Goal: Information Seeking & Learning: Learn about a topic

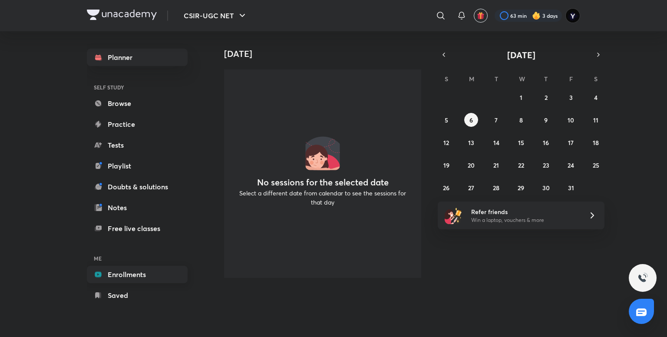
click at [126, 273] on link "Enrollments" at bounding box center [137, 274] width 101 height 17
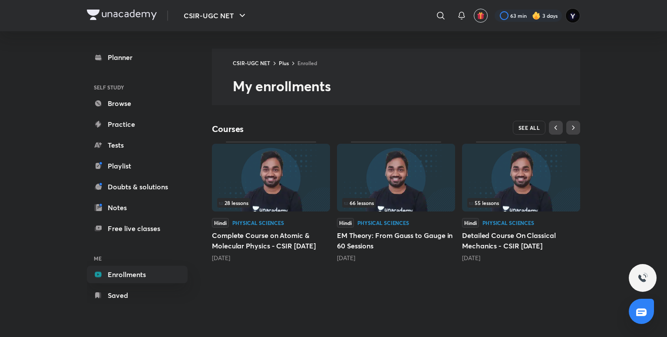
click at [530, 131] on button "SEE ALL" at bounding box center [529, 128] width 33 height 14
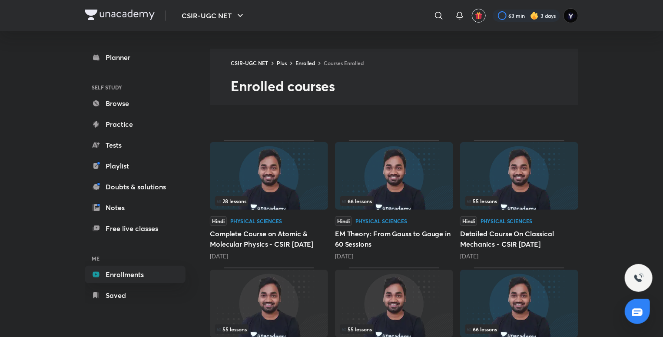
scroll to position [133, 0]
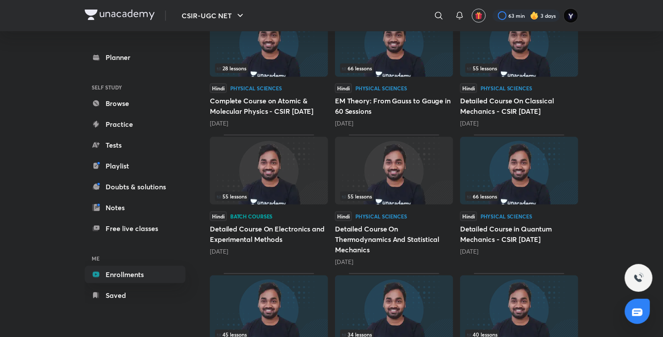
click at [300, 175] on img at bounding box center [269, 171] width 118 height 68
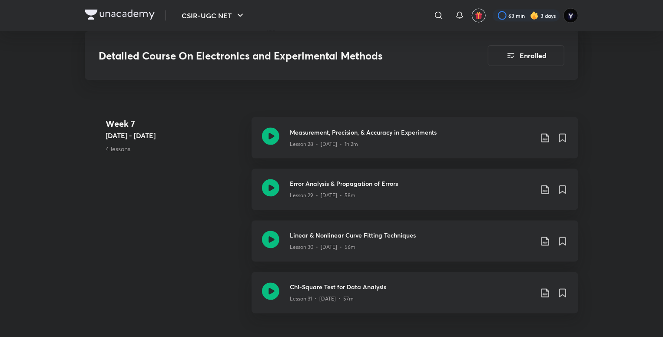
scroll to position [2327, 0]
click at [446, 183] on h3 "Error Analysis & Propagation of Errors" at bounding box center [411, 182] width 243 height 9
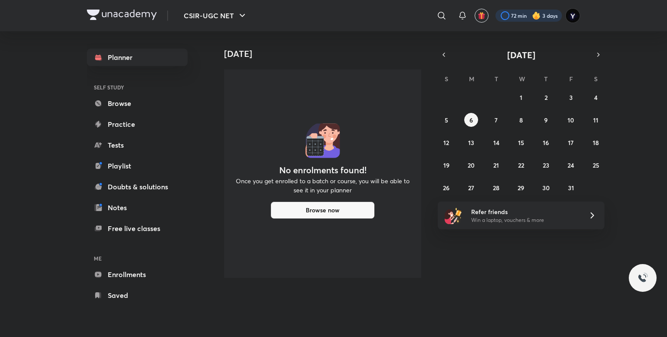
click at [518, 18] on div at bounding box center [528, 16] width 66 height 12
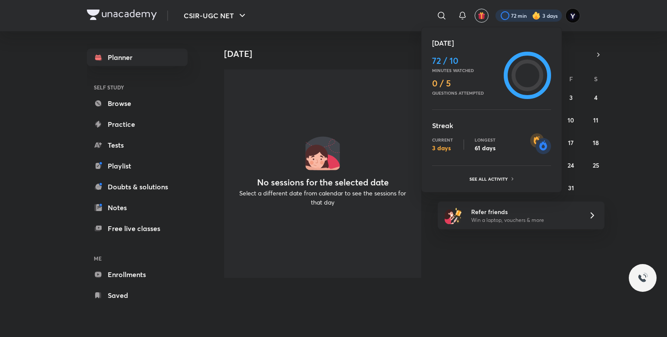
click at [464, 12] on div at bounding box center [333, 168] width 667 height 337
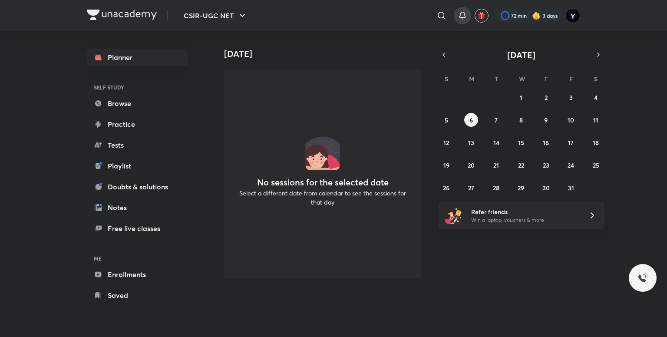
click at [463, 13] on icon at bounding box center [462, 15] width 10 height 10
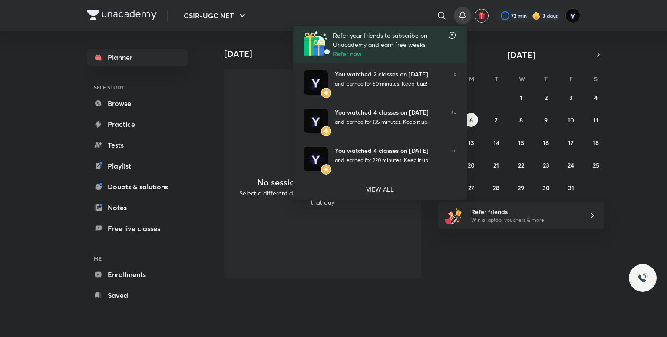
click at [517, 12] on div at bounding box center [333, 168] width 667 height 337
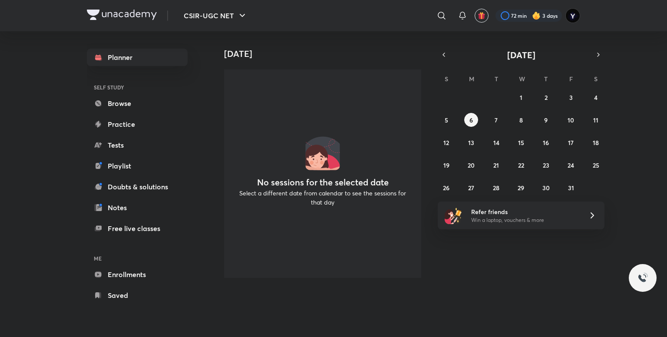
click at [517, 12] on div at bounding box center [528, 16] width 66 height 12
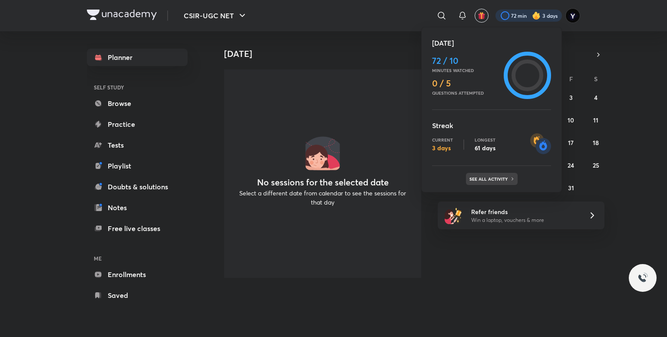
click at [474, 179] on p "See all activity" at bounding box center [489, 178] width 40 height 5
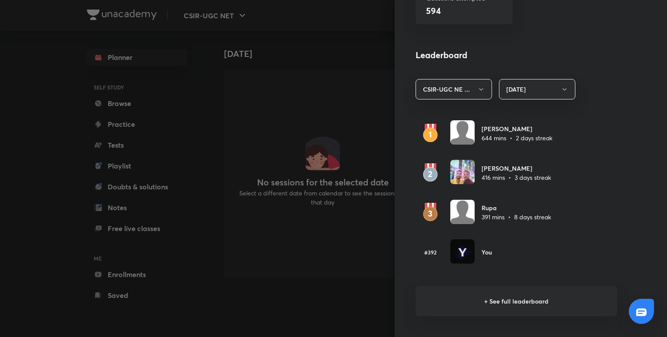
scroll to position [453, 0]
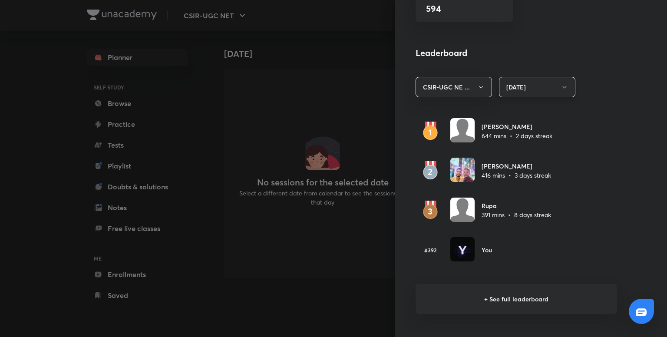
click at [503, 92] on button "[DATE]" at bounding box center [537, 87] width 76 height 20
click at [507, 141] on span "Last 30 days" at bounding box center [530, 145] width 65 height 9
click at [506, 289] on h6 "+ See full leaderboard" at bounding box center [516, 299] width 201 height 30
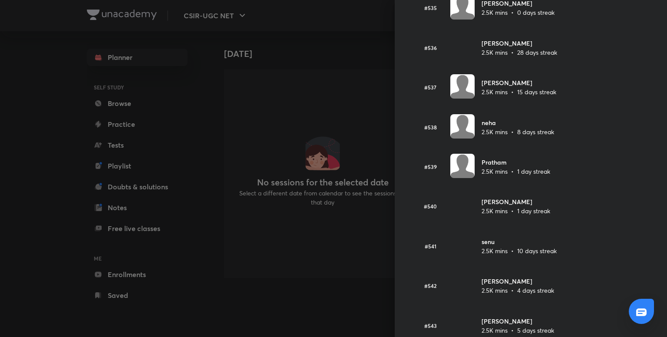
scroll to position [21236, 0]
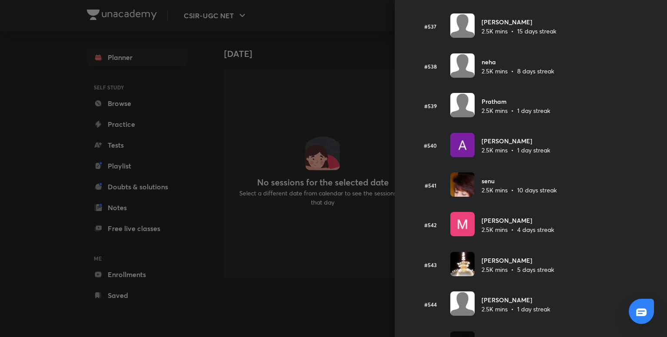
click at [328, 73] on div at bounding box center [333, 168] width 667 height 337
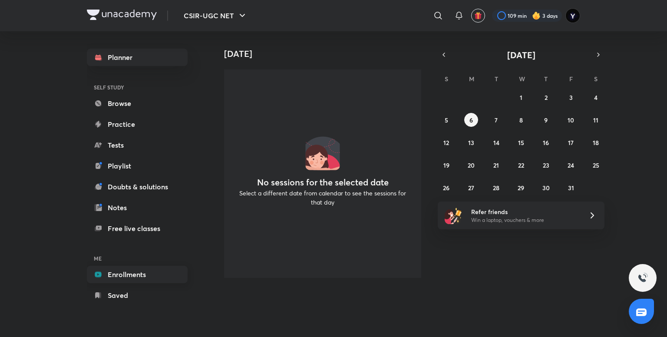
click at [135, 274] on link "Enrollments" at bounding box center [137, 274] width 101 height 17
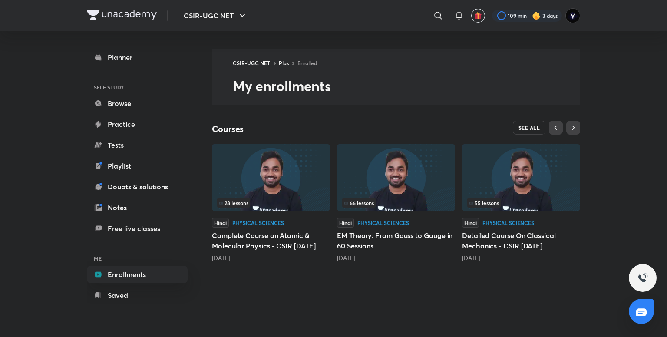
click at [527, 127] on span "SEE ALL" at bounding box center [529, 128] width 22 height 6
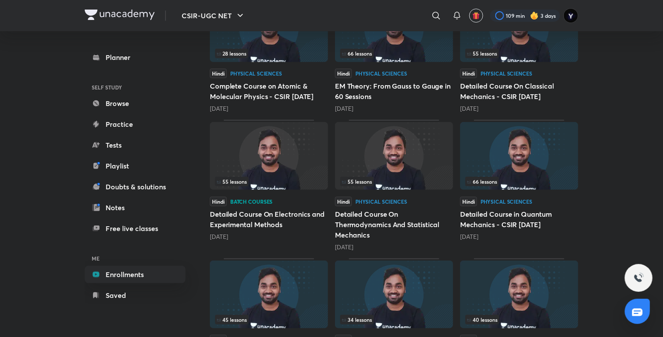
scroll to position [148, 0]
click at [295, 159] on img at bounding box center [269, 156] width 118 height 68
click at [270, 191] on div "55 lessons Hindi Batch courses Detailed Course On Electronics and Experimental …" at bounding box center [269, 185] width 118 height 131
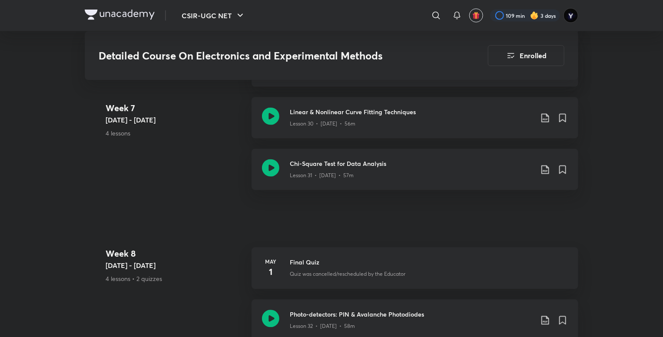
scroll to position [2454, 0]
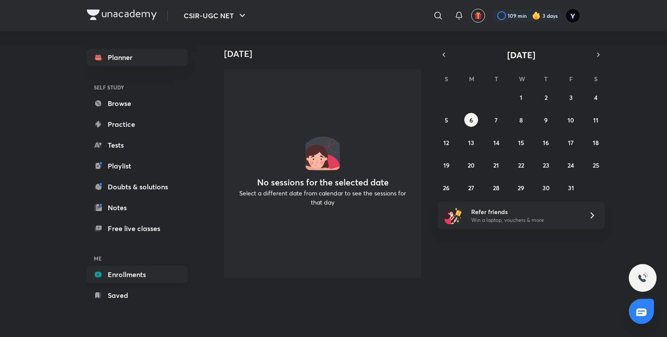
click at [134, 274] on link "Enrollments" at bounding box center [137, 274] width 101 height 17
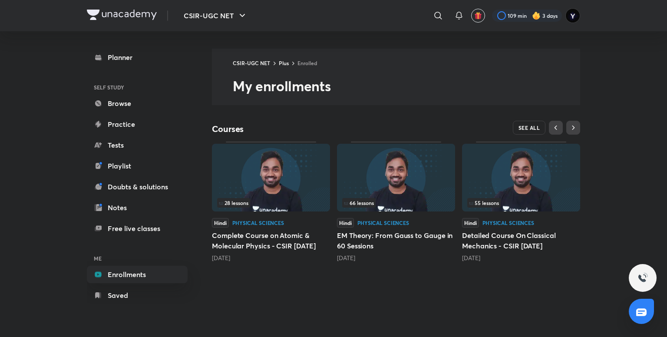
click at [522, 126] on span "SEE ALL" at bounding box center [529, 128] width 22 height 6
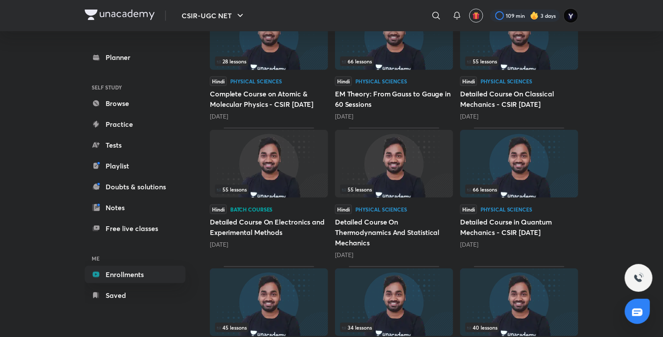
scroll to position [142, 0]
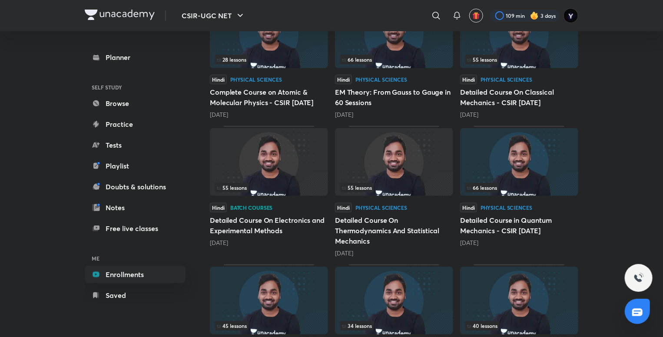
click at [291, 188] on div "55 lessons" at bounding box center [269, 188] width 108 height 10
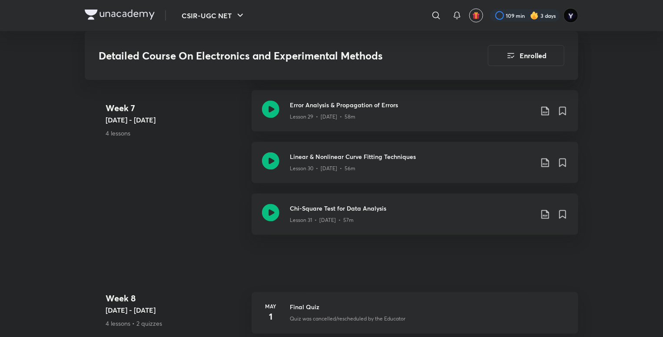
scroll to position [2405, 0]
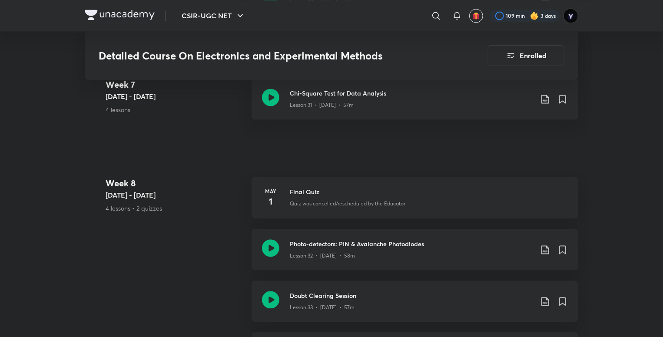
scroll to position [2603, 0]
